Goal: Information Seeking & Learning: Compare options

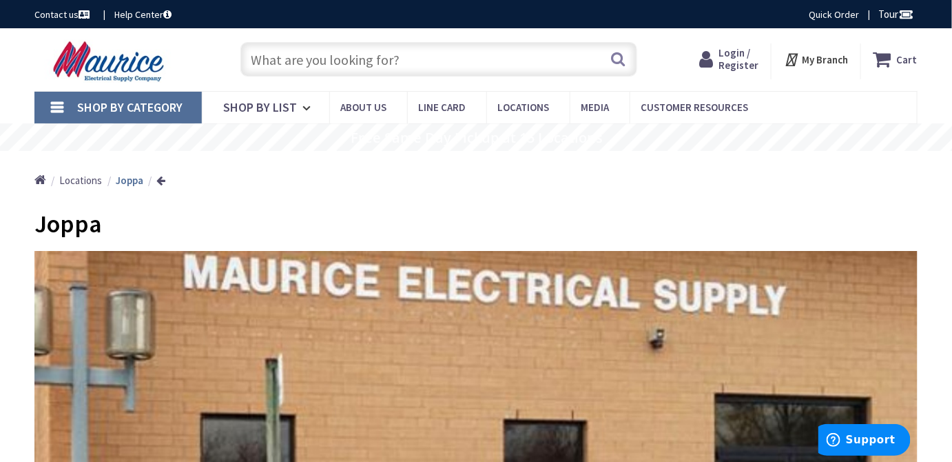
click at [719, 54] on icon at bounding box center [709, 59] width 19 height 25
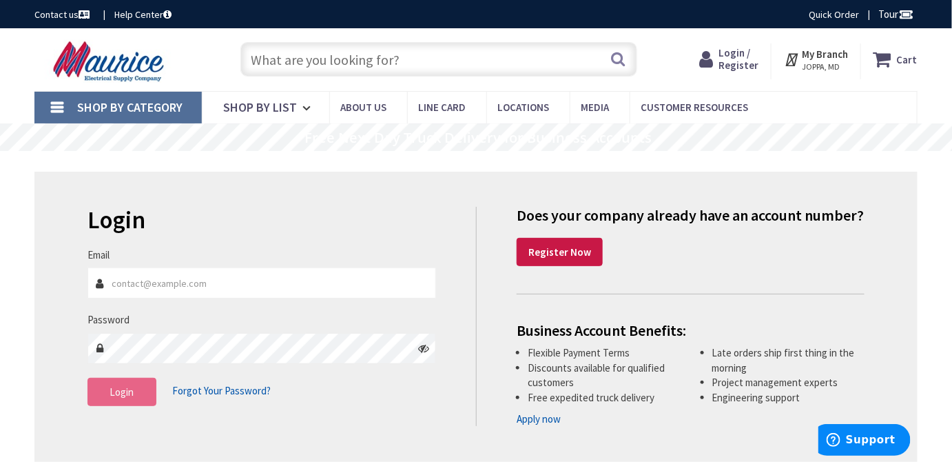
type input "[EMAIL_ADDRESS][DOMAIN_NAME]"
click at [127, 385] on span "Login" at bounding box center [122, 391] width 24 height 13
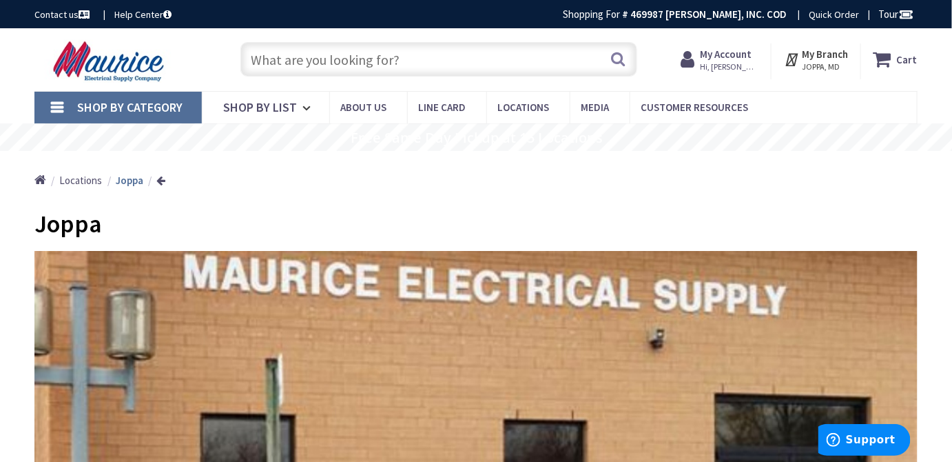
click at [280, 55] on input "text" at bounding box center [439, 59] width 398 height 34
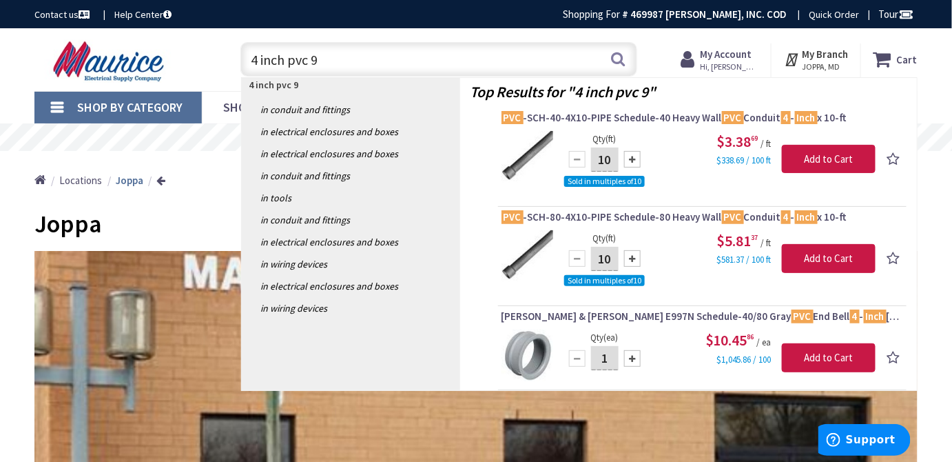
type input "4 inch pvc 90"
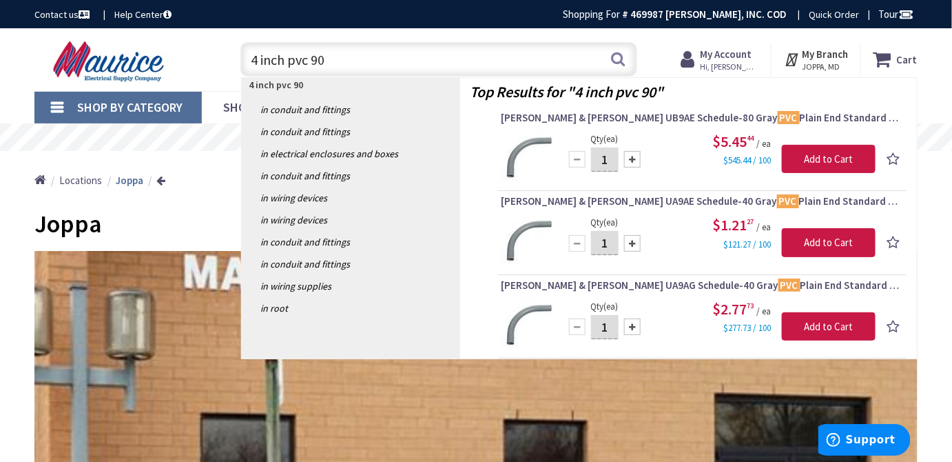
click at [280, 55] on input "4 inch pvc 90" at bounding box center [439, 59] width 398 height 34
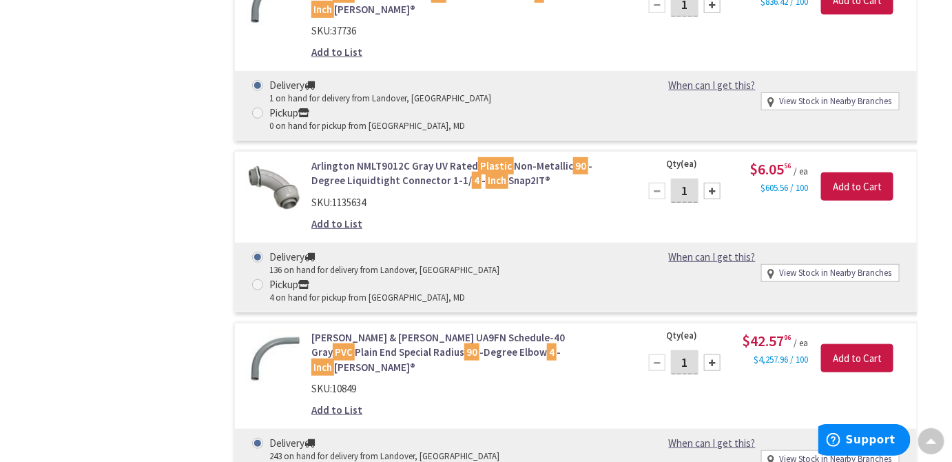
scroll to position [1930, 0]
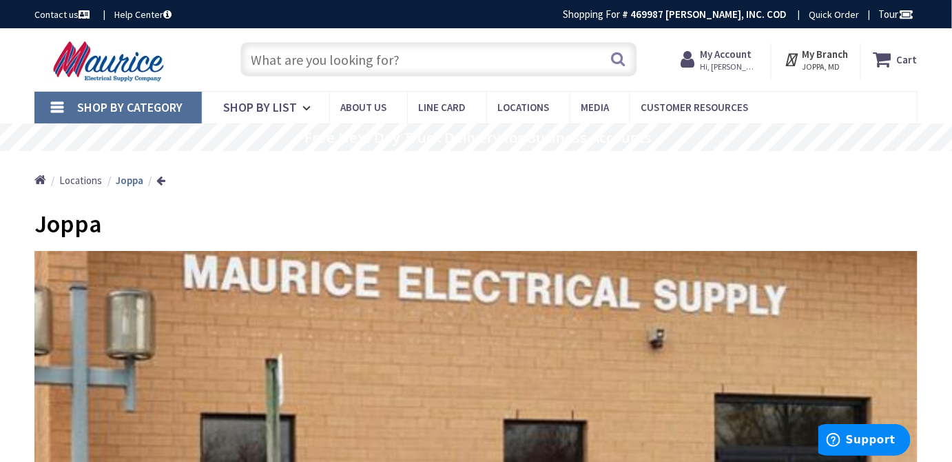
click at [285, 60] on input "text" at bounding box center [439, 59] width 398 height 34
click at [289, 59] on input "text" at bounding box center [439, 59] width 398 height 34
click at [296, 65] on input "text" at bounding box center [439, 59] width 398 height 34
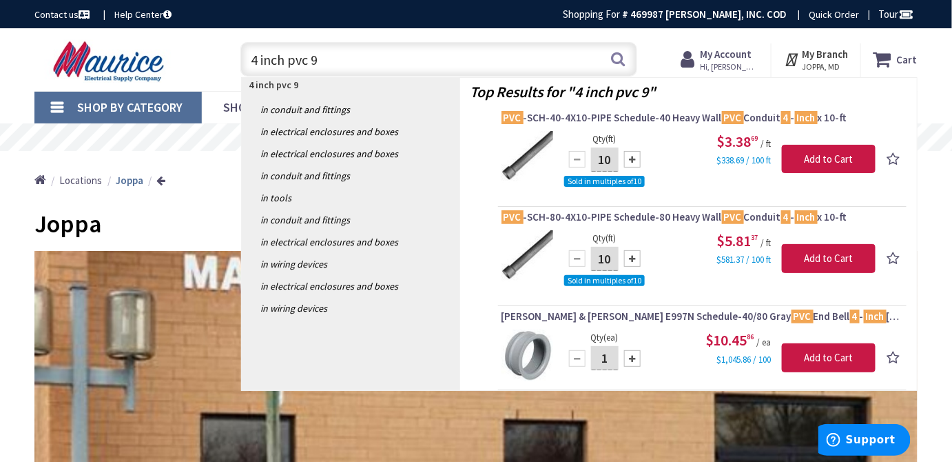
type input "4 inch pvc 90"
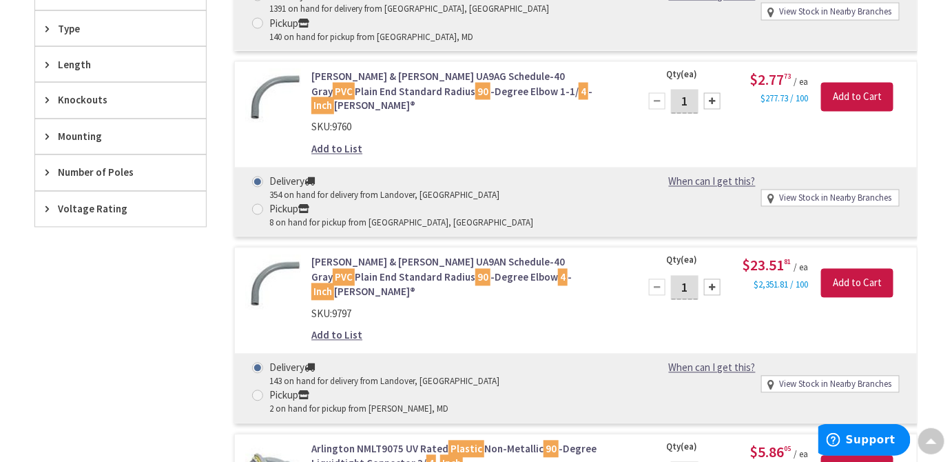
scroll to position [751, 0]
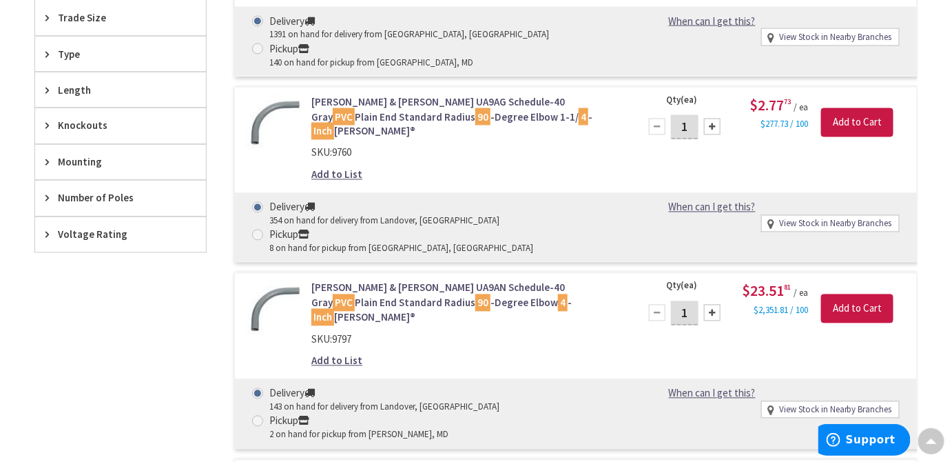
click at [411, 280] on link "Thomas & Betts UA9AN Schedule-40 Gray PVC Plain End Standard Radius 90 -Degree …" at bounding box center [466, 302] width 311 height 44
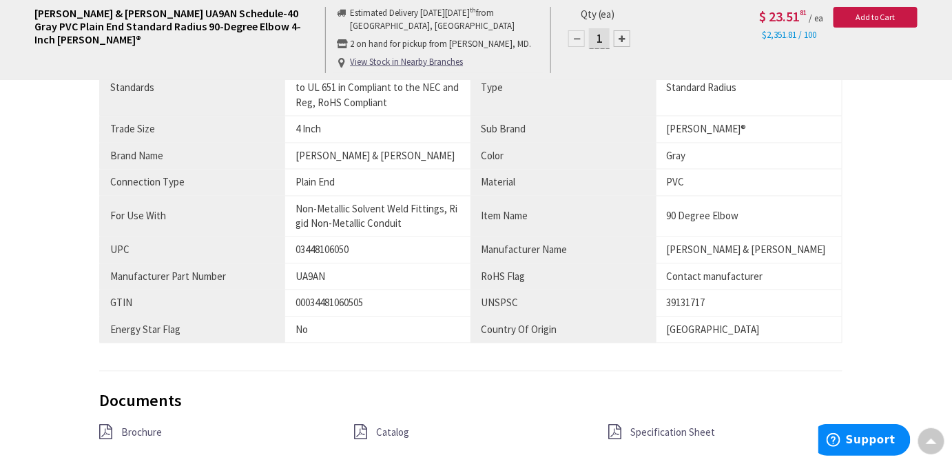
scroll to position [887, 0]
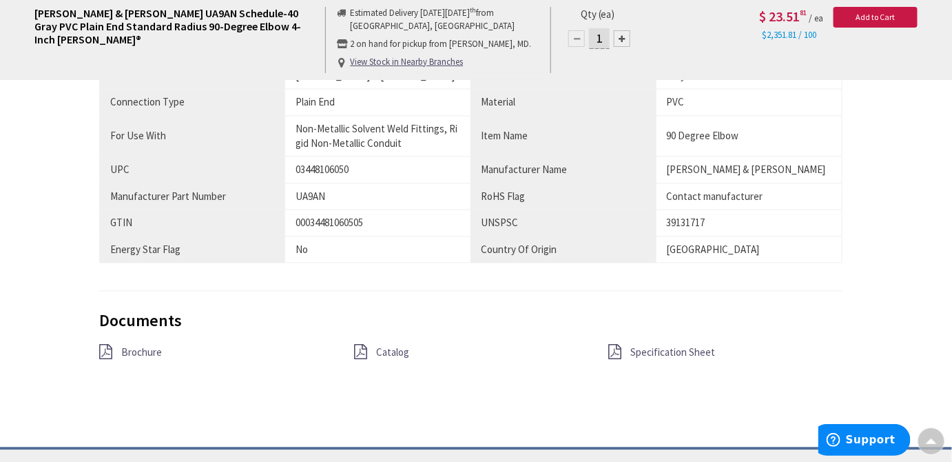
click at [361, 344] on icon at bounding box center [360, 351] width 13 height 15
click at [654, 345] on span "Specification Sheet" at bounding box center [673, 351] width 85 height 13
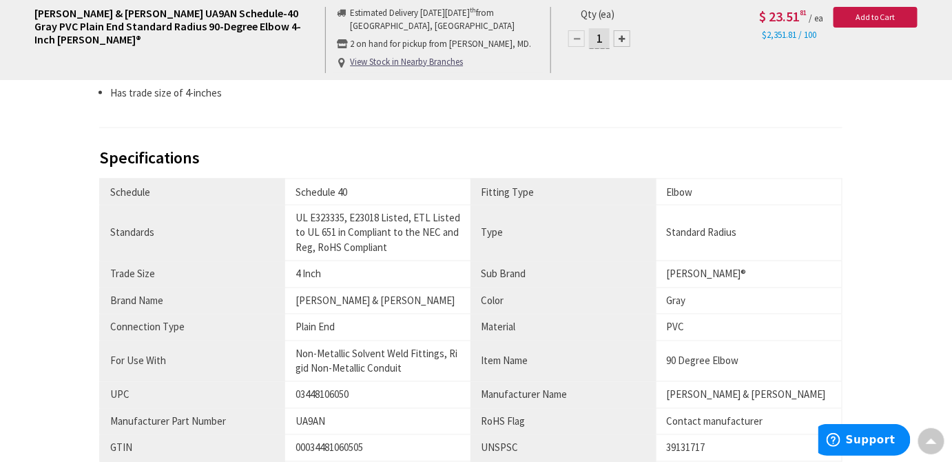
scroll to position [662, 0]
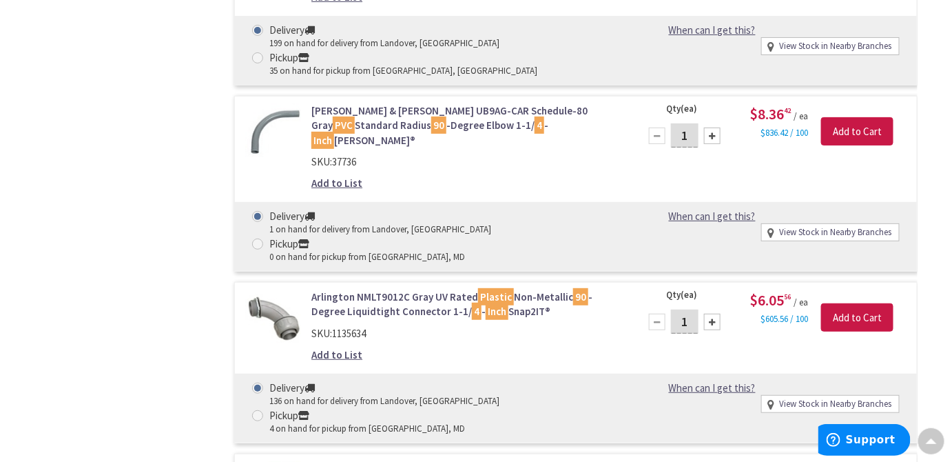
scroll to position [1854, 0]
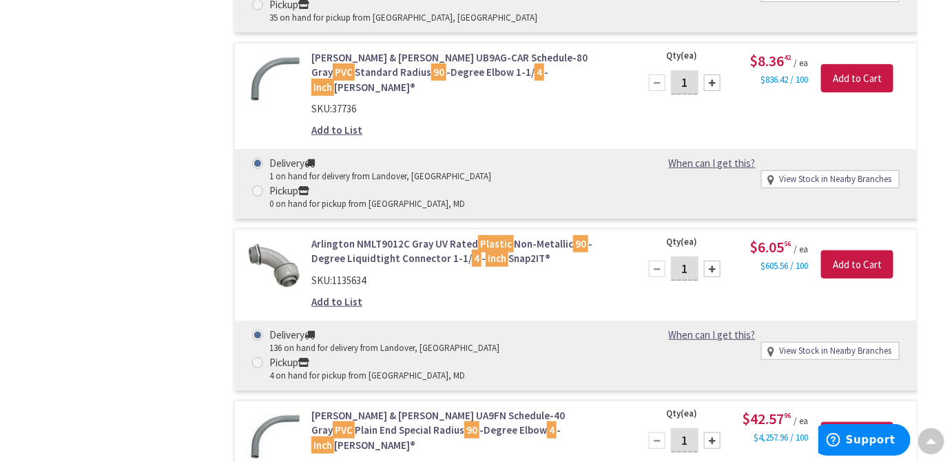
click at [412, 408] on link "Thomas & Betts UA9FN Schedule-40 Gray PVC Plain End Special Radius 90 -Degree E…" at bounding box center [466, 430] width 311 height 44
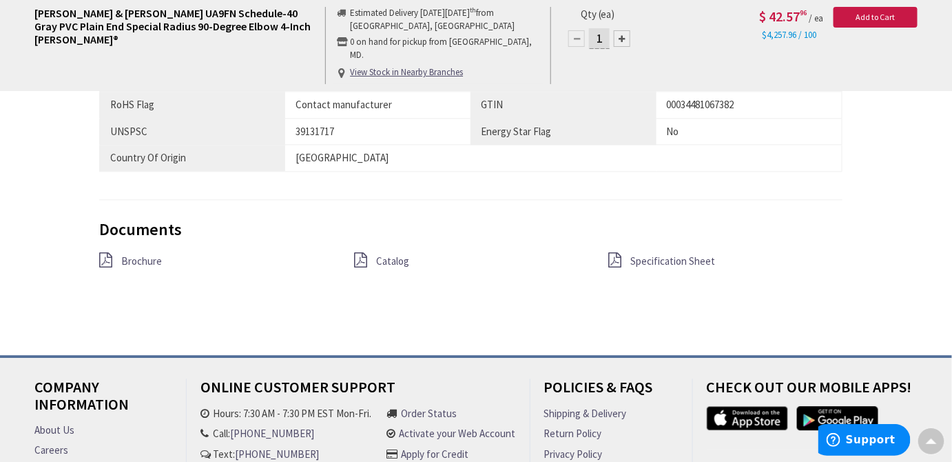
scroll to position [977, 0]
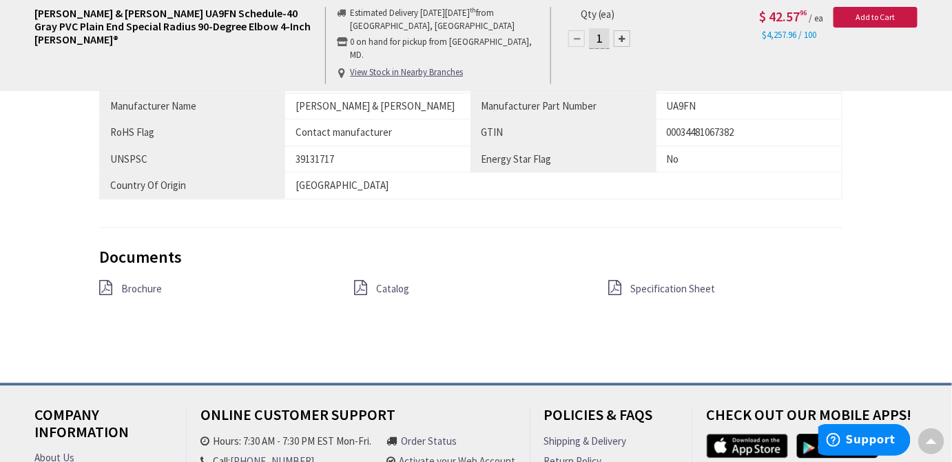
click at [399, 66] on u "View Stock in Nearby Branches" at bounding box center [406, 72] width 113 height 12
select select "data-availability"
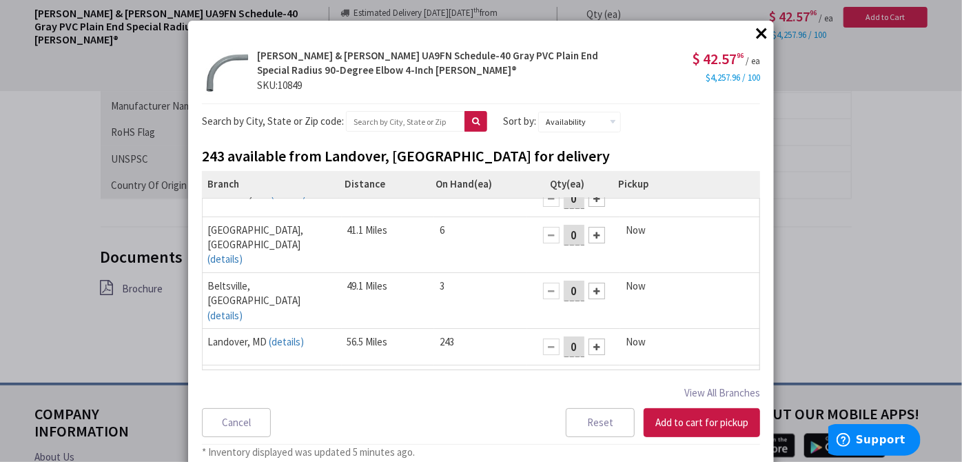
scroll to position [0, 0]
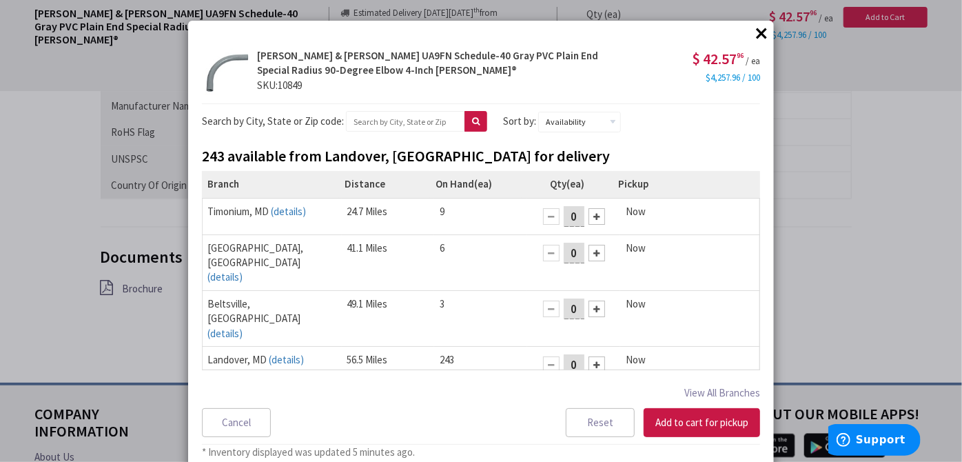
click at [757, 30] on button "×" at bounding box center [761, 33] width 21 height 21
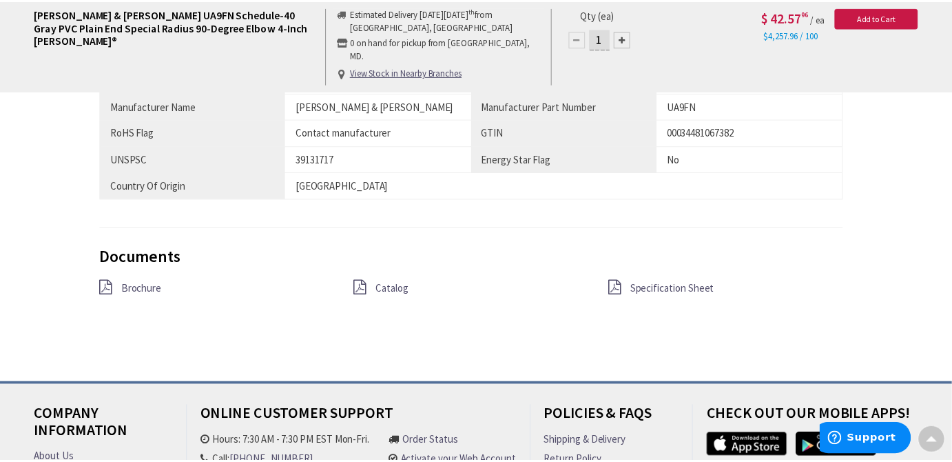
scroll to position [977, 0]
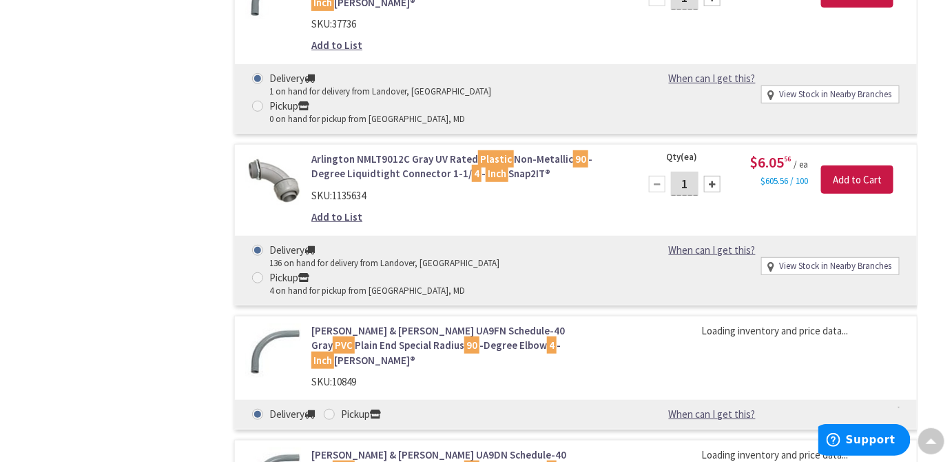
scroll to position [1938, 0]
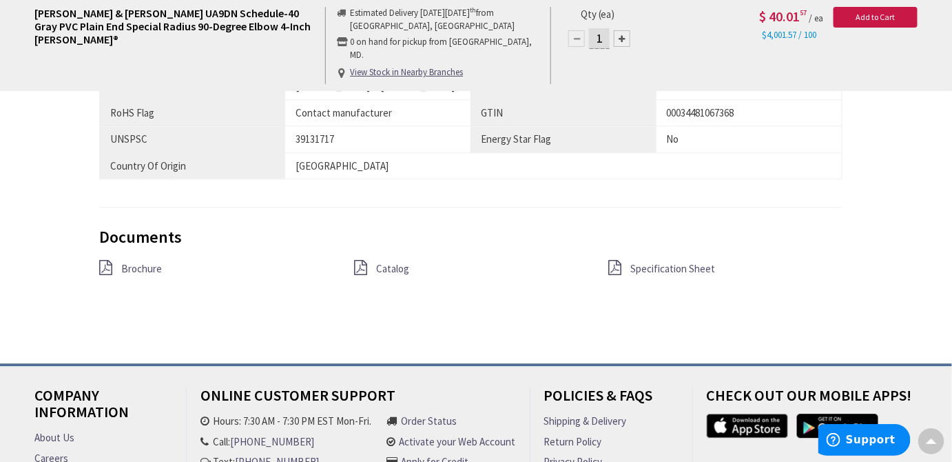
scroll to position [1027, 0]
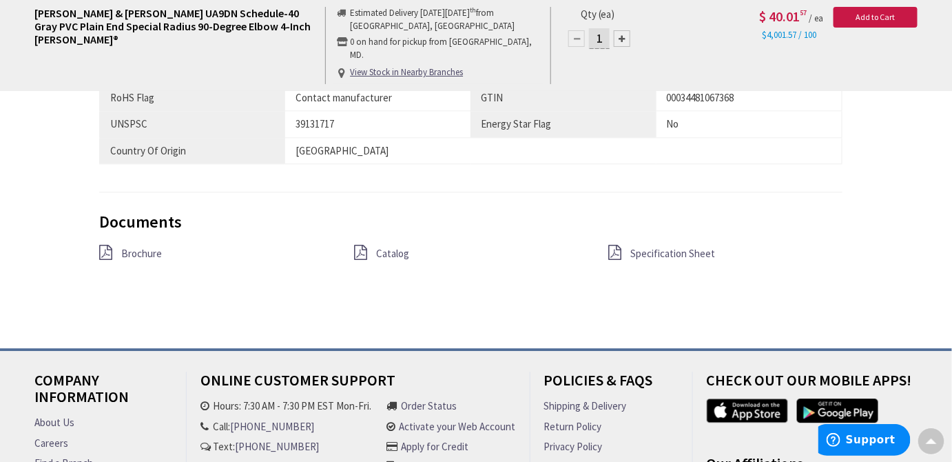
click at [654, 247] on span "Specification Sheet" at bounding box center [673, 253] width 85 height 13
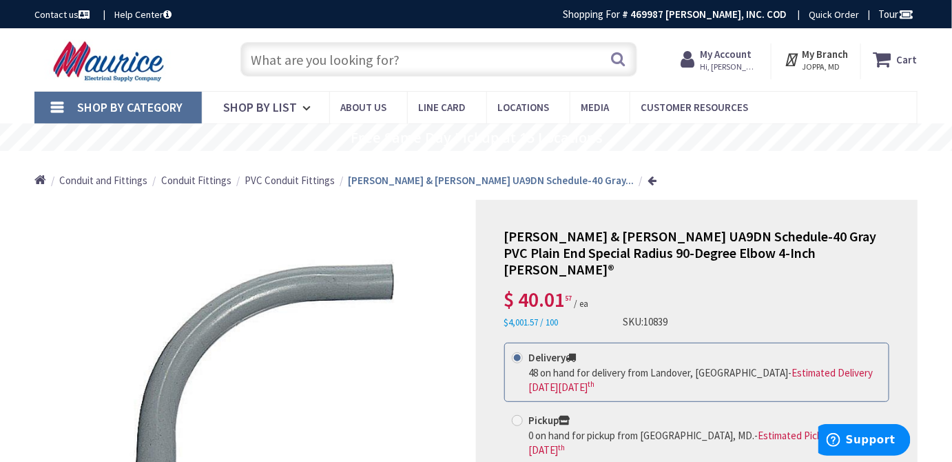
click at [292, 64] on input "text" at bounding box center [439, 59] width 398 height 34
click at [291, 59] on input "text" at bounding box center [439, 59] width 398 height 34
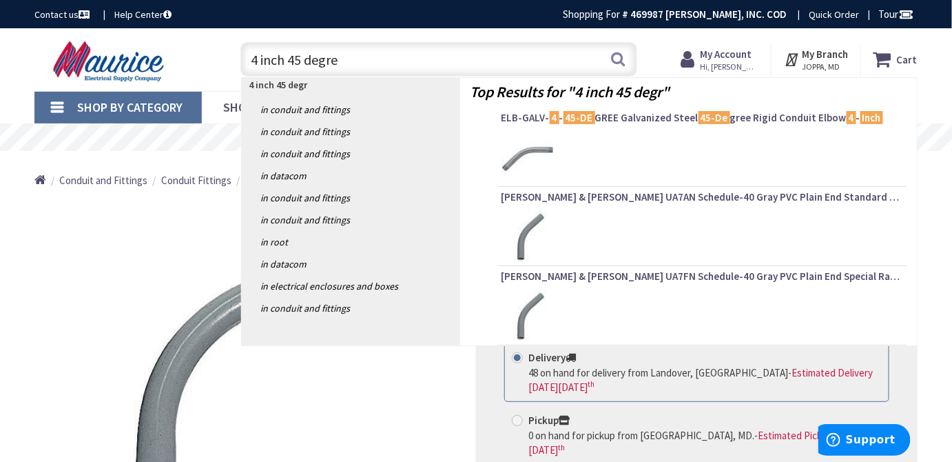
type input "4 inch 45 degree"
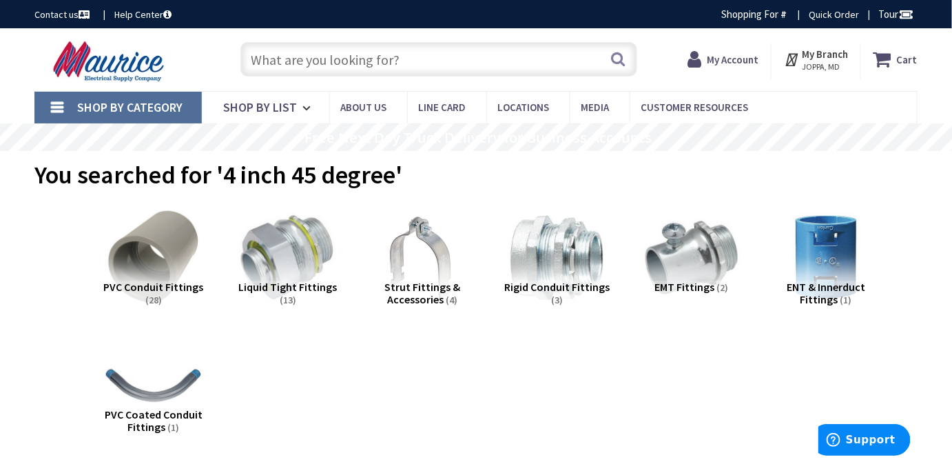
click at [132, 286] on span "PVC Conduit Fittings" at bounding box center [153, 287] width 100 height 14
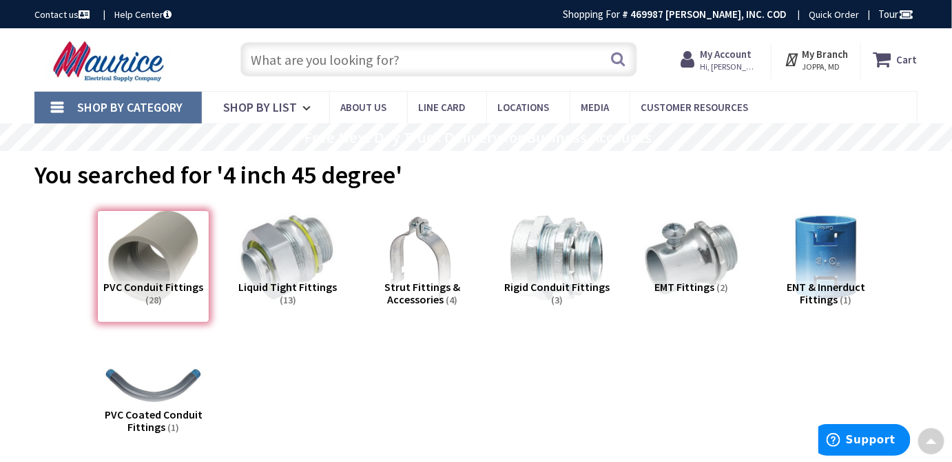
scroll to position [492, 0]
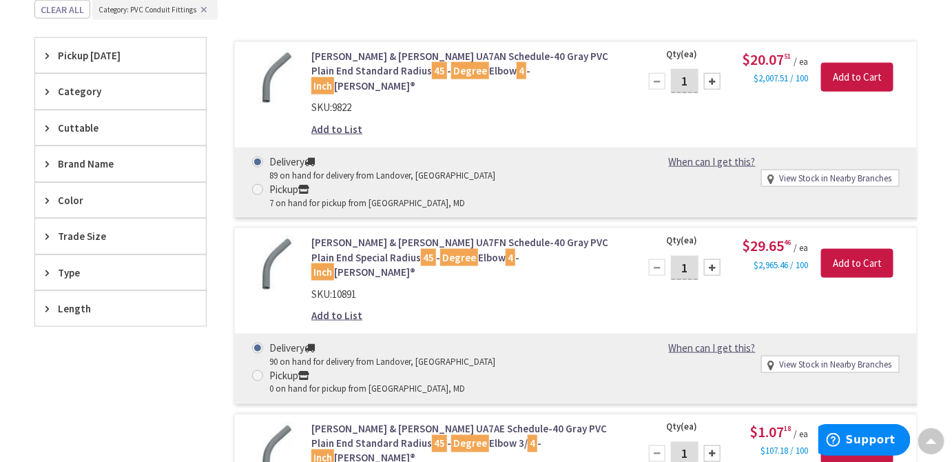
click at [569, 235] on link "Thomas & Betts UA7FN Schedule-40 Gray PVC Plain End Special Radius 45 - Degree …" at bounding box center [466, 257] width 311 height 44
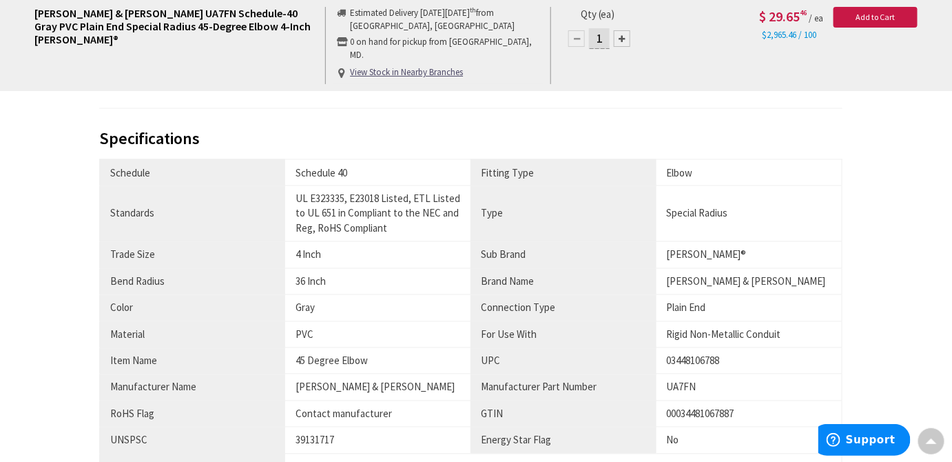
scroll to position [801, 0]
